Goal: Task Accomplishment & Management: Manage account settings

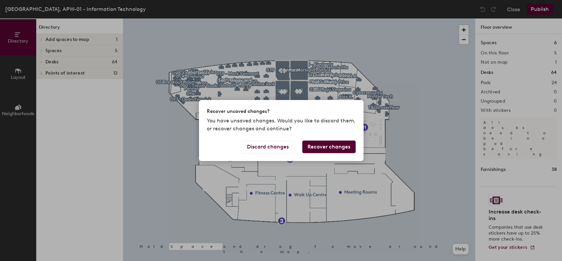
click at [332, 148] on button "Recover changes" at bounding box center [328, 146] width 53 height 13
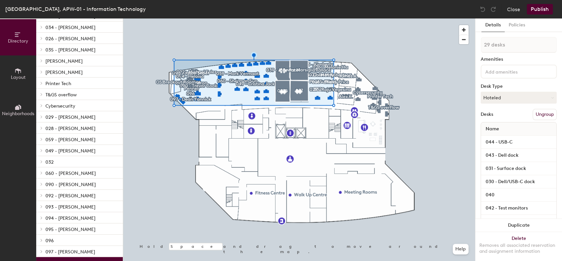
scroll to position [92, 0]
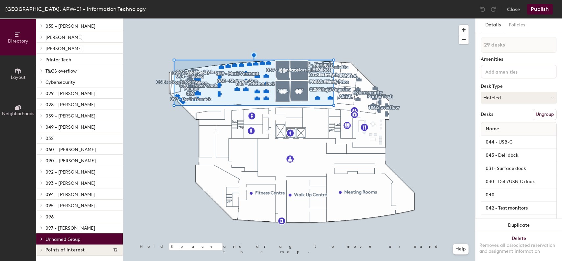
click at [493, 130] on span "Name" at bounding box center [493, 129] width 20 height 12
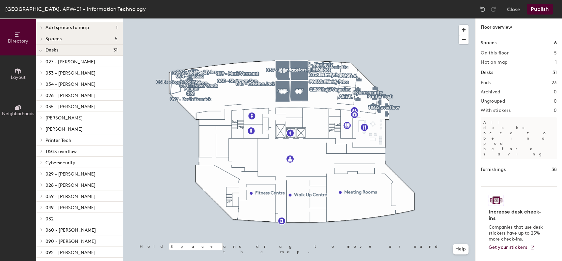
scroll to position [0, 0]
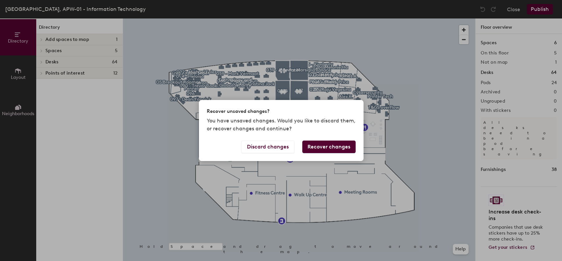
click at [319, 147] on button "Recover changes" at bounding box center [328, 146] width 53 height 13
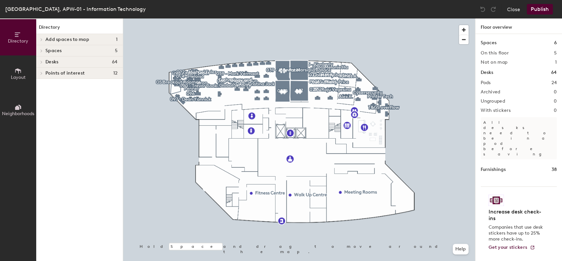
click at [44, 61] on div at bounding box center [41, 61] width 7 height 3
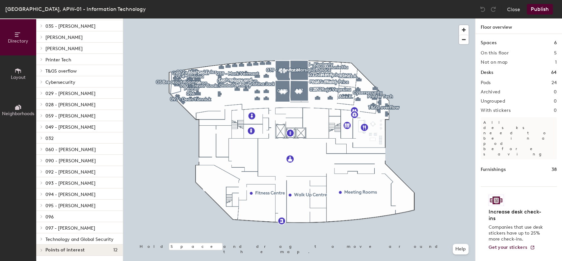
scroll to position [99, 0]
click at [76, 236] on span "Technology and Global Security" at bounding box center [79, 239] width 68 height 6
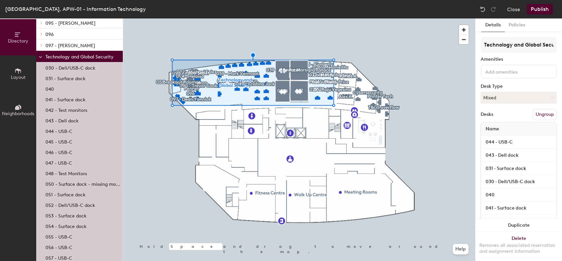
scroll to position [292, 0]
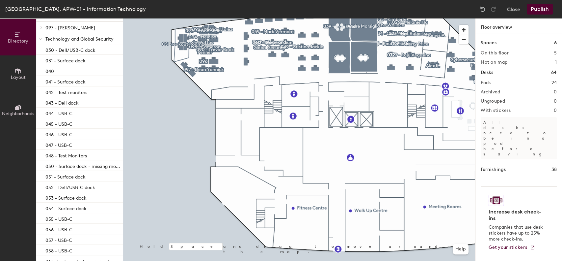
click at [96, 42] on p "Technology and Global Security" at bounding box center [81, 38] width 72 height 9
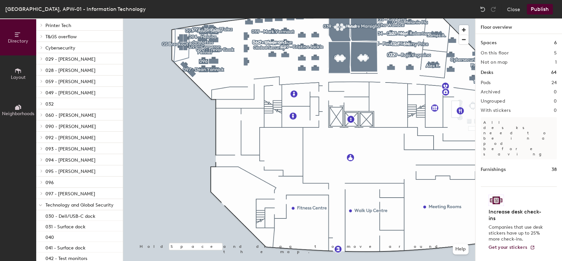
scroll to position [171, 0]
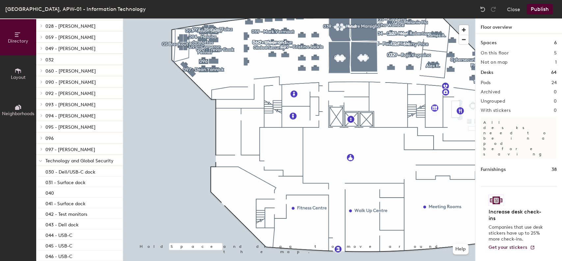
click at [96, 162] on span "Technology and Global Security" at bounding box center [79, 161] width 68 height 6
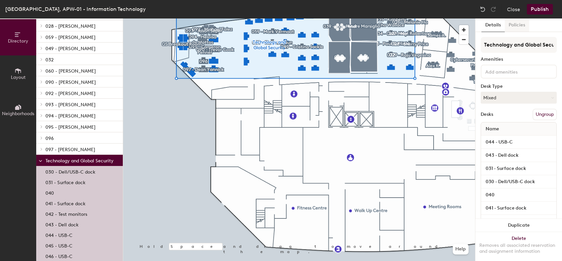
click at [514, 27] on button "Policies" at bounding box center [517, 25] width 24 height 14
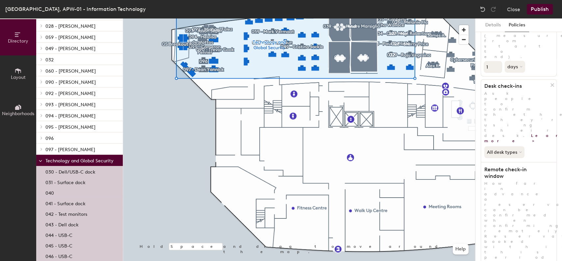
scroll to position [163, 0]
